Goal: Task Accomplishment & Management: Use online tool/utility

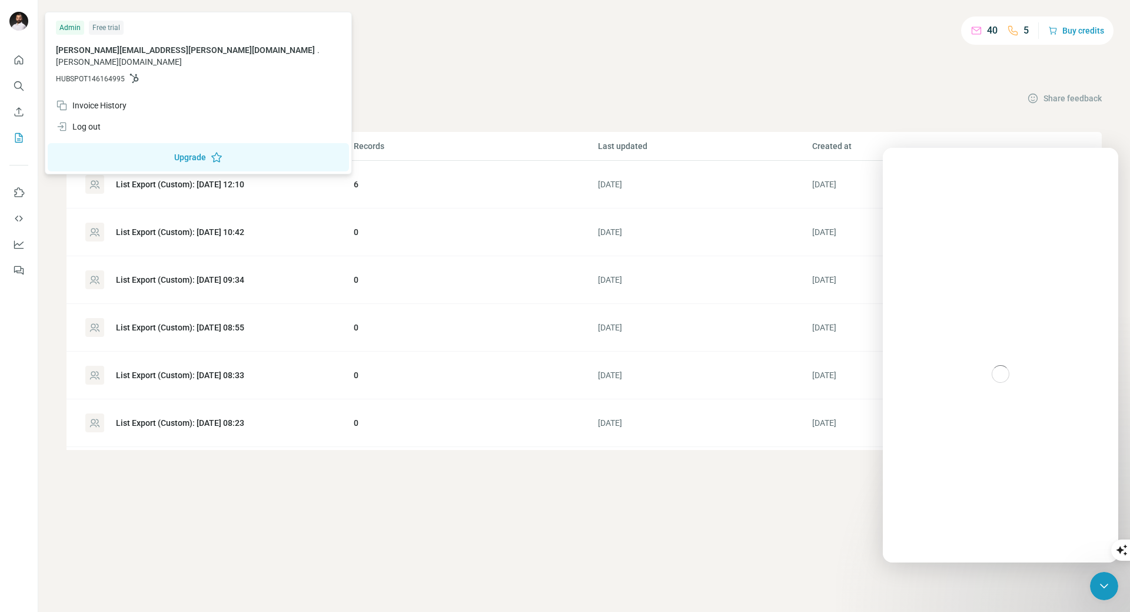
click at [22, 26] on img at bounding box center [18, 21] width 19 height 19
click at [329, 59] on div "40 5 Buy credits My lists Companies People Share feedback List name Records Las…" at bounding box center [584, 238] width 1035 height 421
click at [11, 26] on img at bounding box center [18, 21] width 19 height 19
click at [75, 116] on div "Log out" at bounding box center [198, 126] width 299 height 21
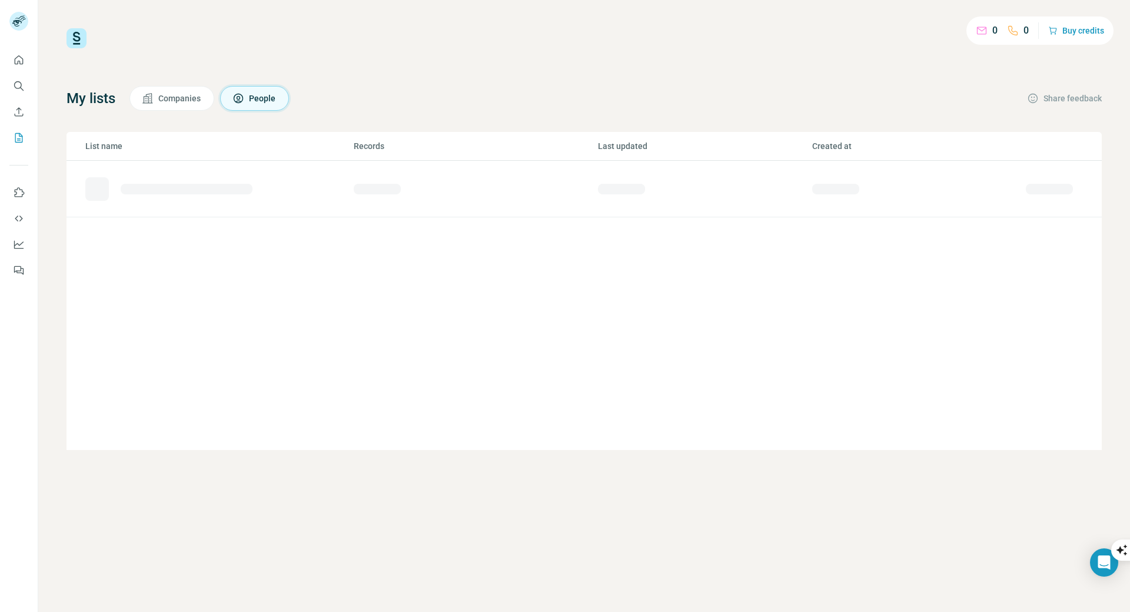
click at [80, 38] on img at bounding box center [77, 38] width 20 height 20
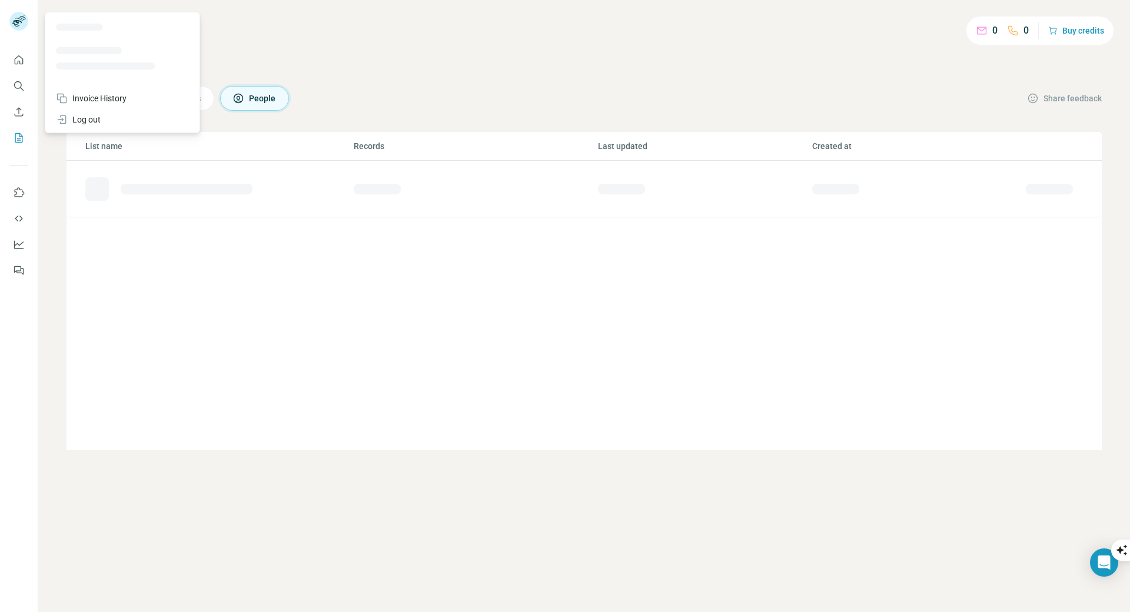
click at [14, 24] on g at bounding box center [18, 21] width 19 height 19
click at [85, 122] on div "Log out" at bounding box center [78, 120] width 45 height 12
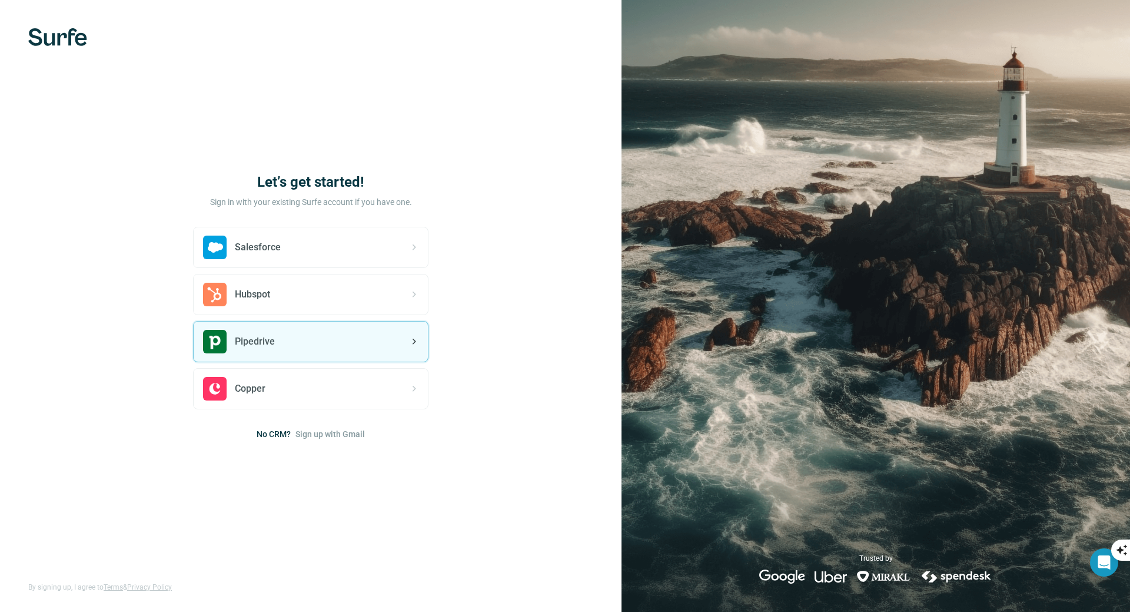
click at [317, 346] on div "Pipedrive" at bounding box center [311, 341] width 234 height 40
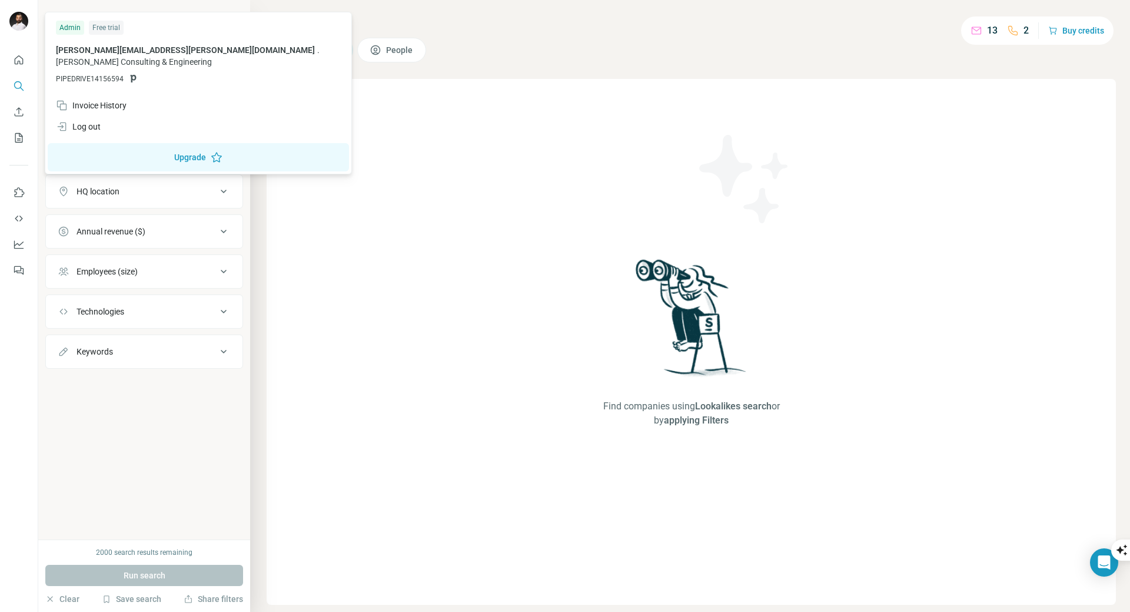
click at [23, 19] on img at bounding box center [18, 21] width 19 height 19
click at [1105, 539] on div "En" at bounding box center [1117, 527] width 25 height 21
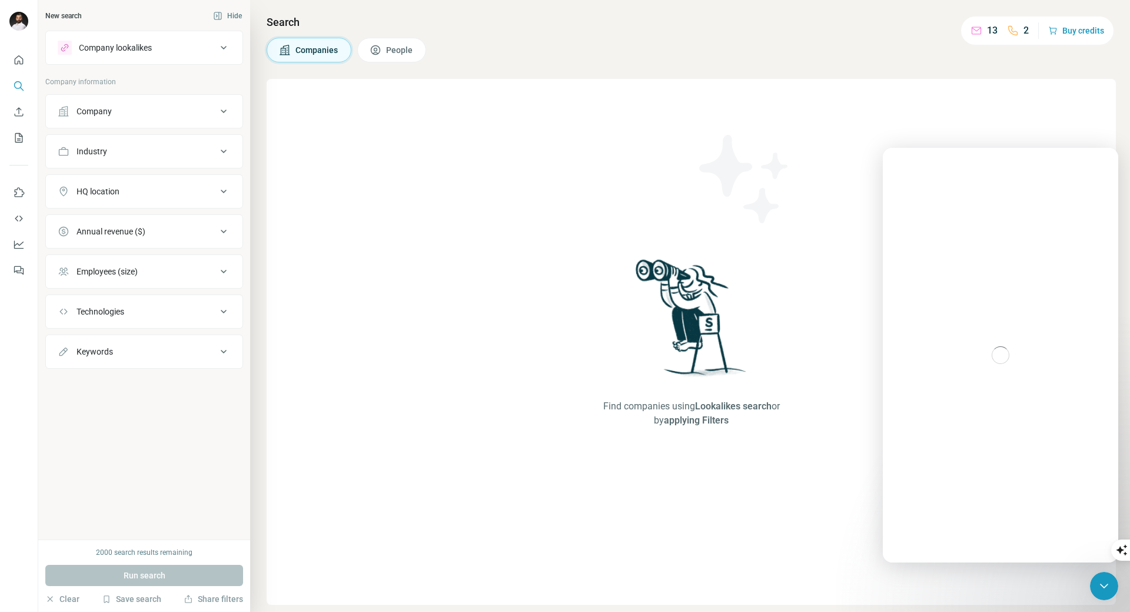
click at [1009, 338] on div "Intercom messenger" at bounding box center [1000, 355] width 235 height 414
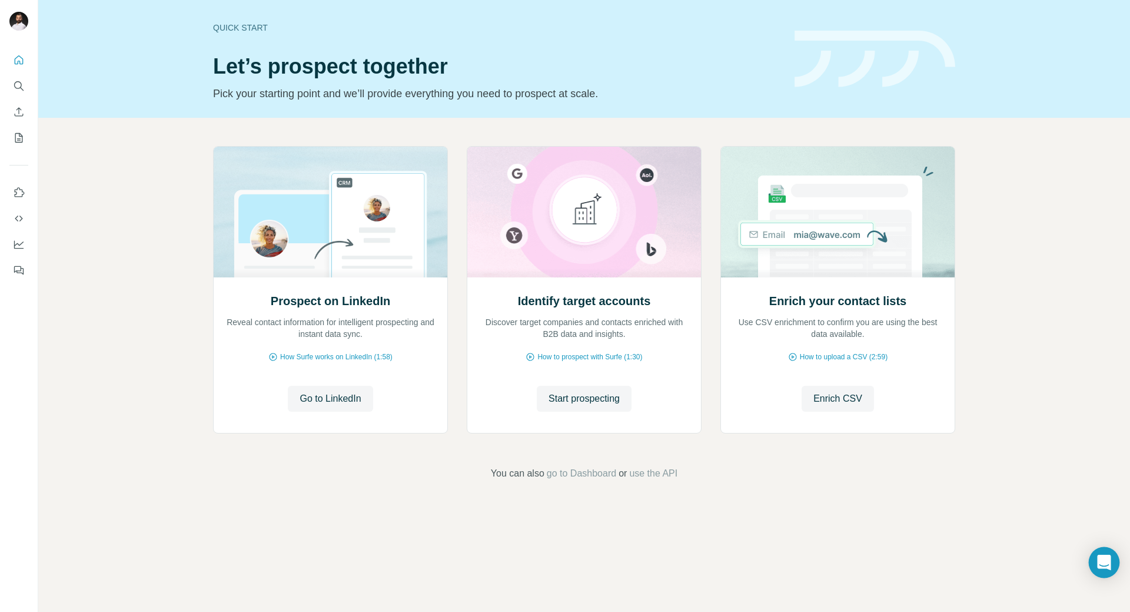
click at [1095, 564] on div "Open Intercom Messenger" at bounding box center [1104, 562] width 31 height 31
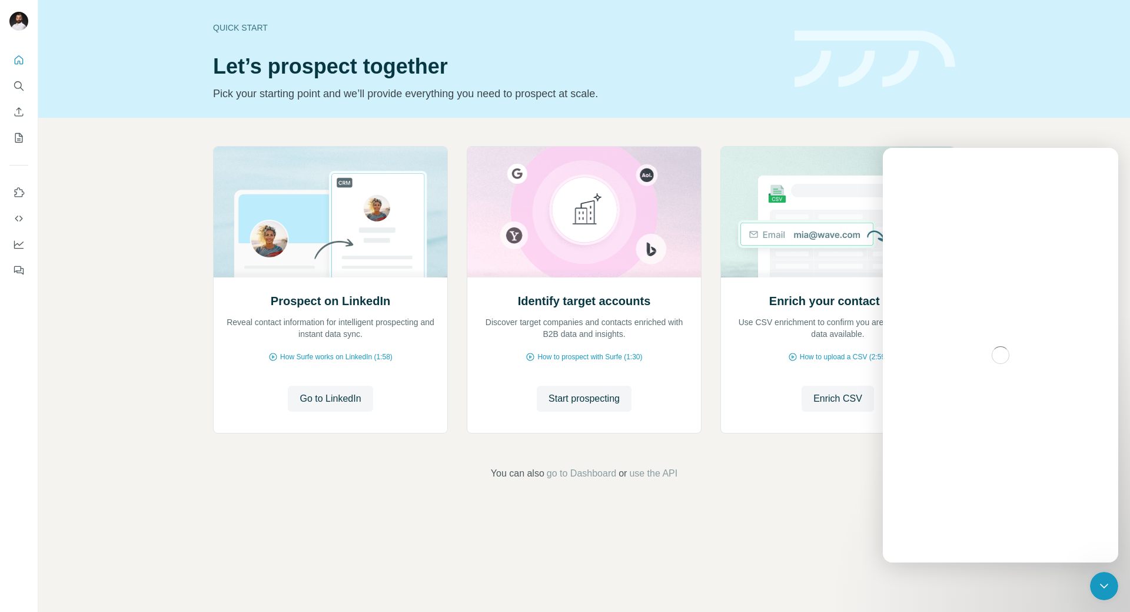
click at [1107, 586] on icon "Close Intercom Messenger" at bounding box center [1104, 586] width 14 height 14
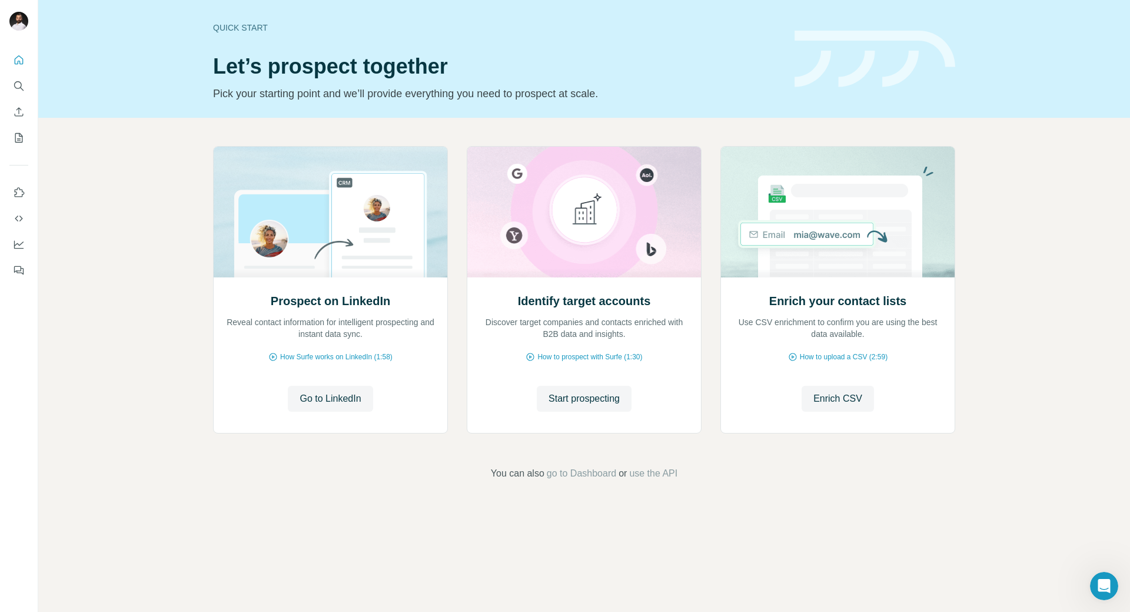
click at [1107, 586] on icon "Open Intercom Messenger" at bounding box center [1104, 585] width 19 height 19
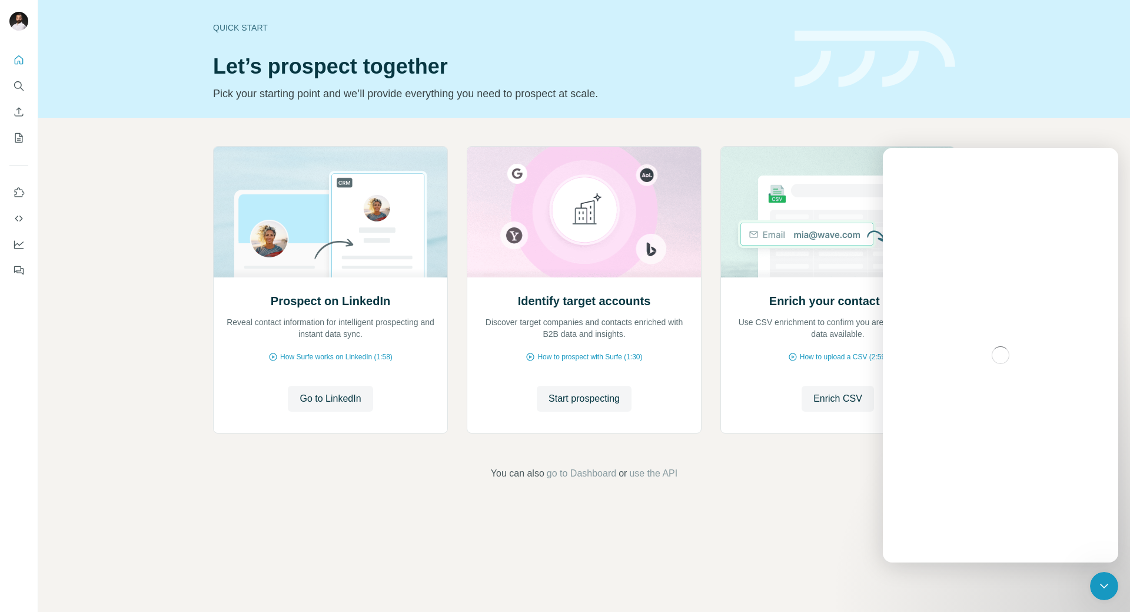
drag, startPoint x: 1021, startPoint y: 278, endPoint x: 1014, endPoint y: 294, distance: 17.9
click at [1014, 294] on div "Intercom messenger" at bounding box center [1000, 355] width 235 height 414
click at [728, 497] on div "Prospect on LinkedIn Reveal contact information for intelligent prospecting and…" at bounding box center [584, 313] width 1092 height 391
